Goal: Information Seeking & Learning: Compare options

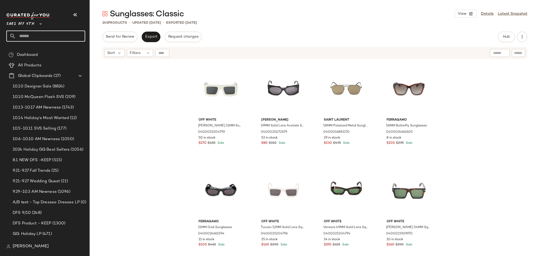
click at [51, 36] on input "text" at bounding box center [50, 36] width 69 height 11
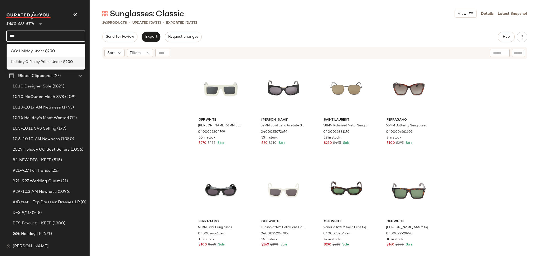
type input "***"
click at [45, 62] on span "Holiday Gifts by Price: Under $" at bounding box center [38, 62] width 55 height 6
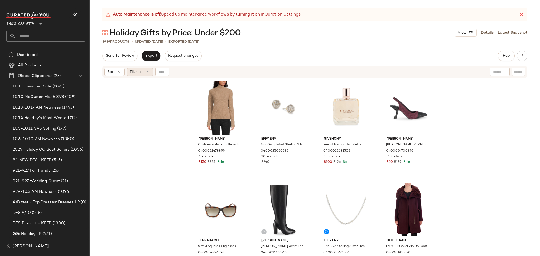
click at [142, 69] on div "Filters" at bounding box center [140, 72] width 26 height 8
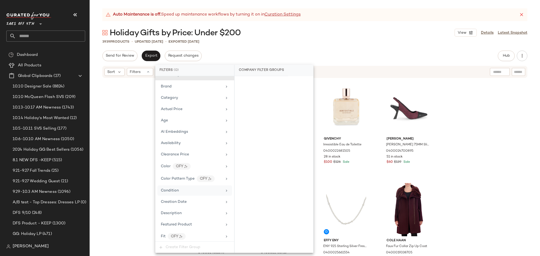
scroll to position [7, 0]
click at [200, 107] on div "Actual Price" at bounding box center [191, 110] width 61 height 6
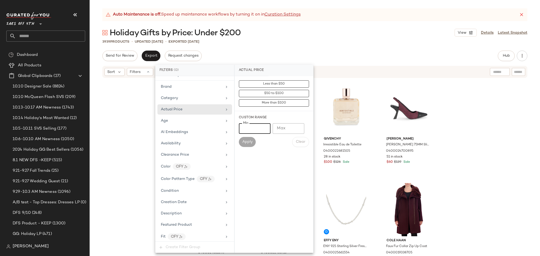
click at [252, 130] on input "Min" at bounding box center [255, 128] width 32 height 11
type input "******"
click at [250, 141] on span "Apply" at bounding box center [247, 142] width 11 height 4
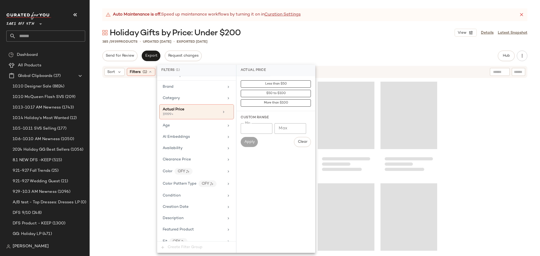
click at [328, 38] on div "Auto Maintenance is off. Speed up maintenance workflows by turning it on in Cur…" at bounding box center [315, 132] width 450 height 248
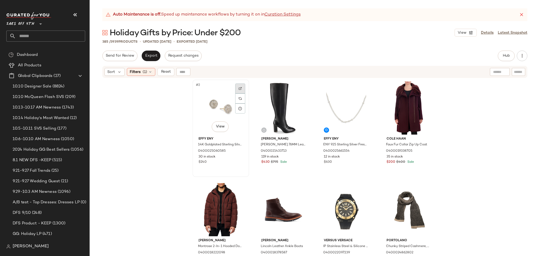
click at [238, 85] on div at bounding box center [240, 89] width 10 height 10
click at [302, 88] on img at bounding box center [302, 88] width 3 height 3
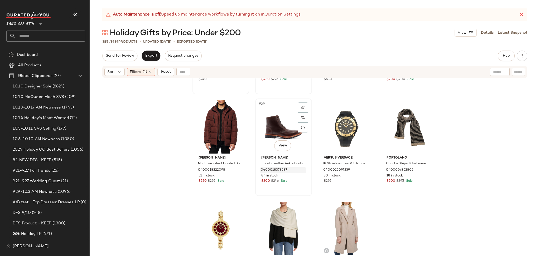
scroll to position [83, 0]
click at [299, 109] on div at bounding box center [303, 108] width 10 height 10
click at [239, 106] on img at bounding box center [240, 107] width 3 height 3
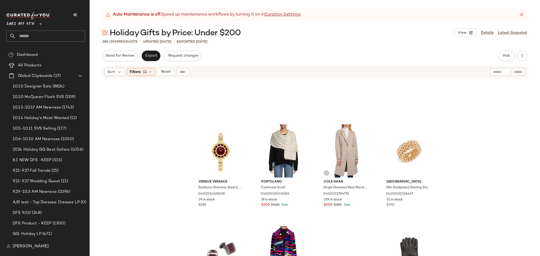
scroll to position [165, 0]
click at [361, 130] on div at bounding box center [365, 132] width 10 height 10
click at [426, 129] on div at bounding box center [428, 132] width 10 height 10
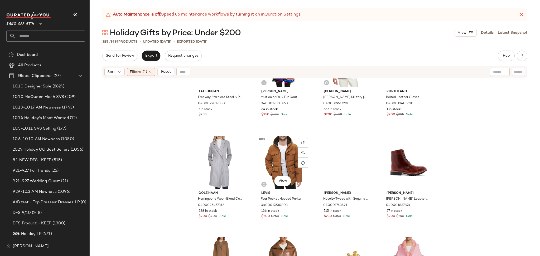
scroll to position [358, 0]
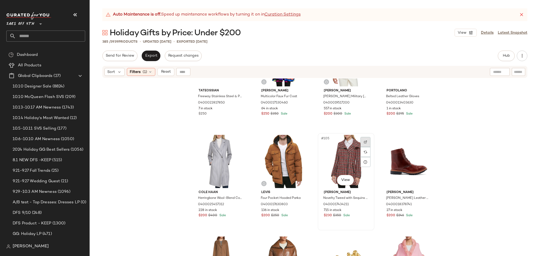
click at [366, 143] on div at bounding box center [365, 142] width 10 height 10
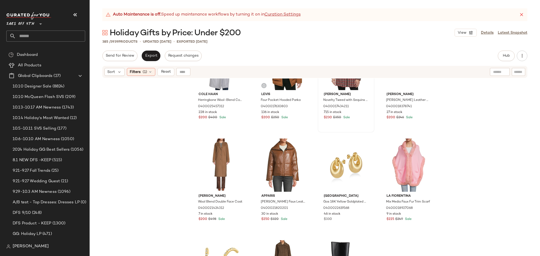
scroll to position [456, 0]
click at [301, 144] on img at bounding box center [302, 145] width 3 height 3
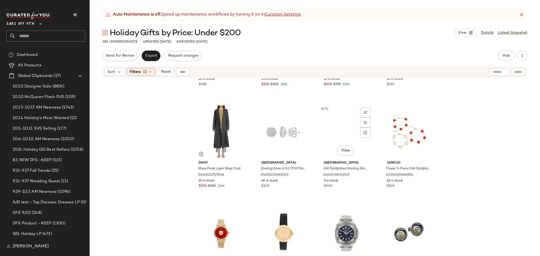
scroll to position [694, 0]
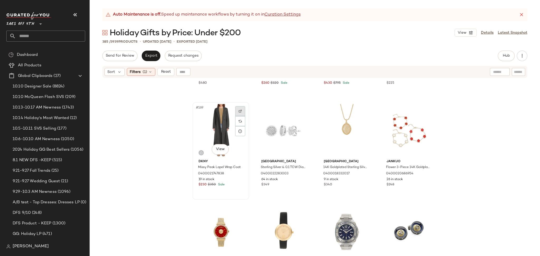
click at [235, 107] on div at bounding box center [240, 111] width 10 height 10
click at [71, 36] on input "text" at bounding box center [50, 36] width 69 height 11
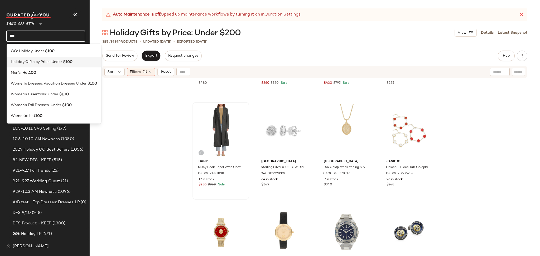
type input "***"
click at [48, 62] on span "Holiday Gifts by Price: Under $" at bounding box center [38, 62] width 55 height 6
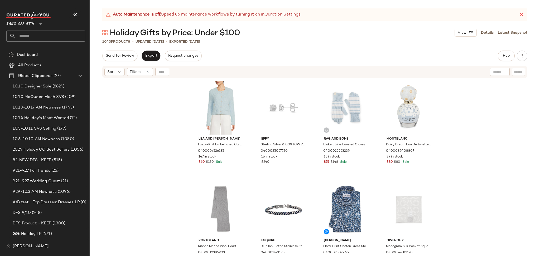
drag, startPoint x: 484, startPoint y: 93, endPoint x: 463, endPoint y: 94, distance: 21.6
click at [463, 94] on div "Lea And [PERSON_NAME] Fuzzy-Knit Embellished Cardigan 0400024526135 147 in stoc…" at bounding box center [315, 174] width 450 height 191
click at [135, 73] on span "Filters" at bounding box center [135, 72] width 11 height 6
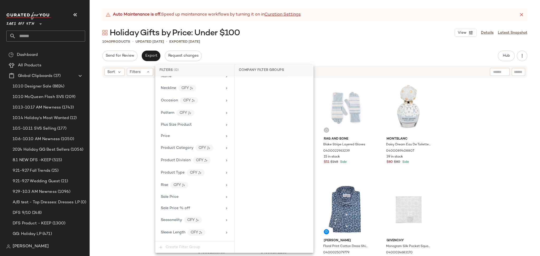
scroll to position [322, 0]
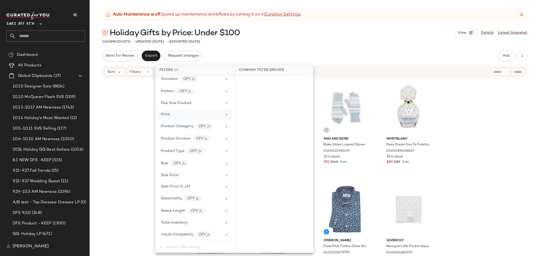
click at [174, 119] on div "Price" at bounding box center [194, 114] width 75 height 10
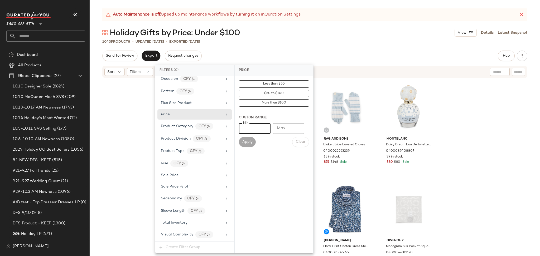
click at [260, 126] on input "Min" at bounding box center [255, 128] width 32 height 11
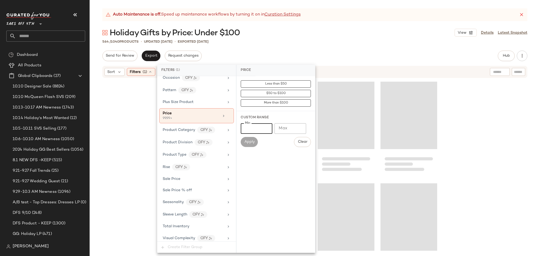
click at [260, 126] on input "*****" at bounding box center [257, 128] width 32 height 11
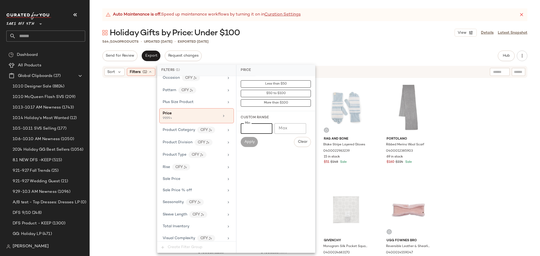
type input "*****"
click at [313, 43] on div "564 / 1040 Products • updated [DATE] • Exported [DATE]" at bounding box center [315, 41] width 450 height 5
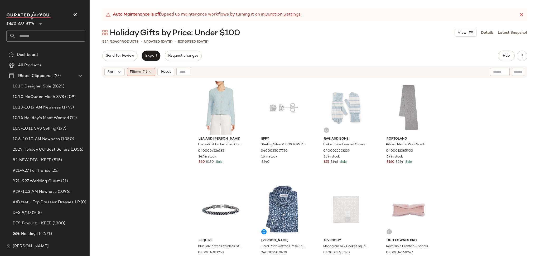
click at [140, 75] on div "Filters (1)" at bounding box center [141, 72] width 28 height 8
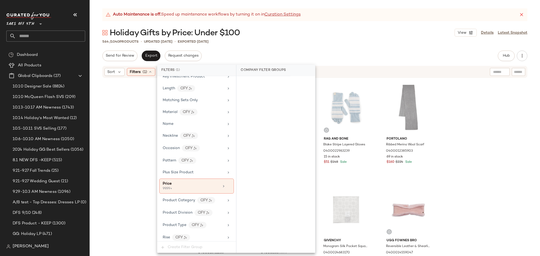
scroll to position [326, 0]
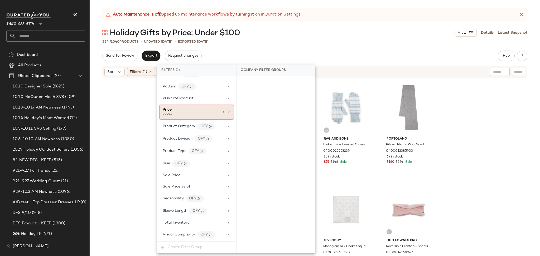
click at [227, 112] on icon at bounding box center [229, 112] width 4 height 4
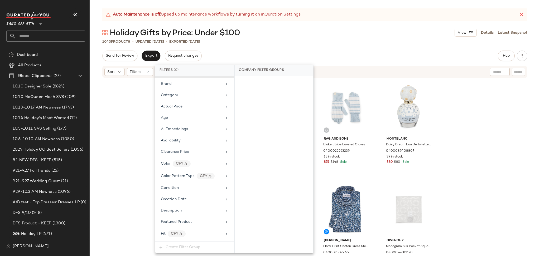
scroll to position [0, 0]
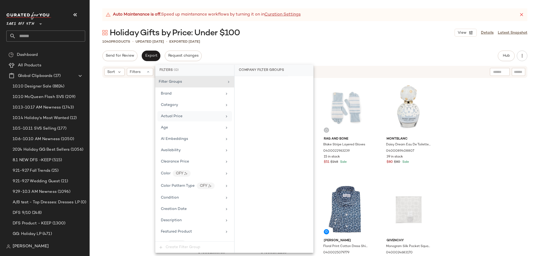
click at [179, 118] on span "Actual Price" at bounding box center [172, 116] width 22 height 4
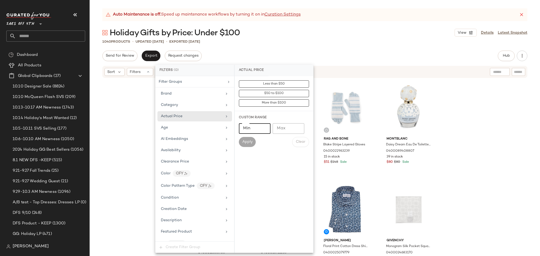
click at [247, 126] on input "Min" at bounding box center [255, 128] width 32 height 11
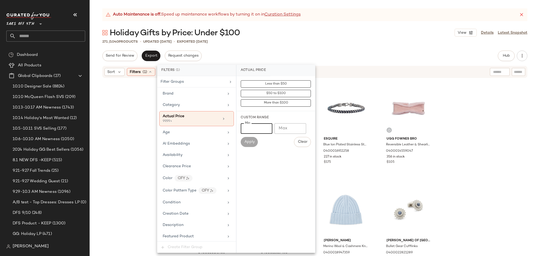
type input "*****"
click at [345, 46] on div "Auto Maintenance is off. Speed up maintenance workflows by turning it on in Cur…" at bounding box center [315, 132] width 450 height 248
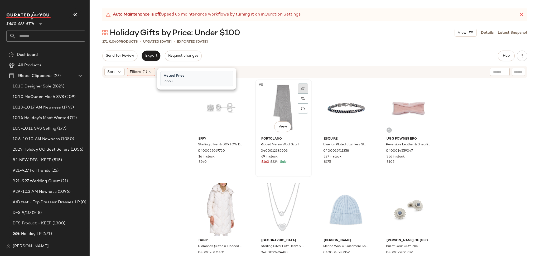
click at [301, 88] on img at bounding box center [302, 88] width 3 height 3
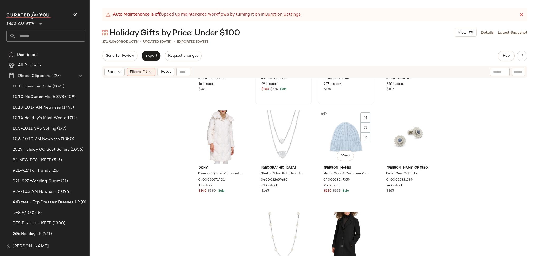
scroll to position [77, 0]
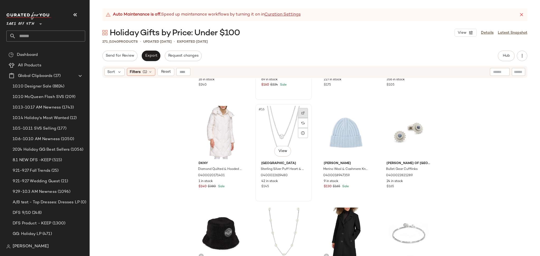
click at [301, 112] on img at bounding box center [302, 113] width 3 height 3
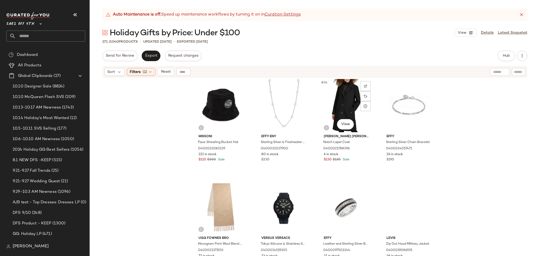
scroll to position [227, 0]
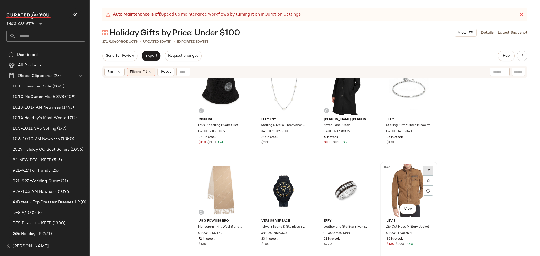
click at [429, 170] on div at bounding box center [428, 171] width 10 height 10
